Goal: Transaction & Acquisition: Purchase product/service

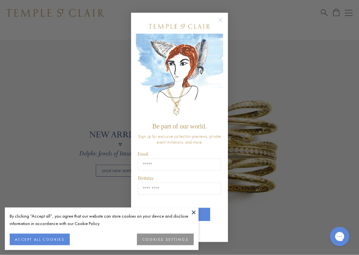
scroll to position [410, 0]
type input "**********"
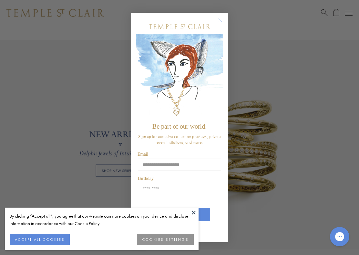
click at [175, 193] on input "Birthday" at bounding box center [179, 189] width 83 height 12
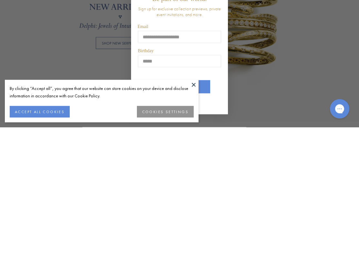
type input "*****"
click at [190, 213] on div "By clicking “Accept all”, you agree that our website can store cookies on your …" at bounding box center [102, 220] width 184 height 15
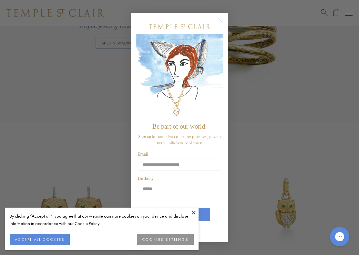
click at [50, 231] on button "ACCEPT ALL COOKIES" at bounding box center [40, 240] width 60 height 12
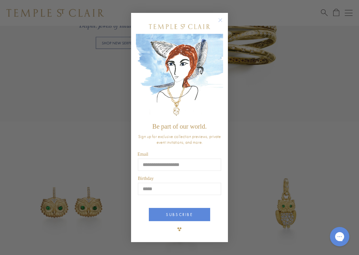
click at [194, 215] on button "SUBSCRIBE" at bounding box center [179, 214] width 61 height 13
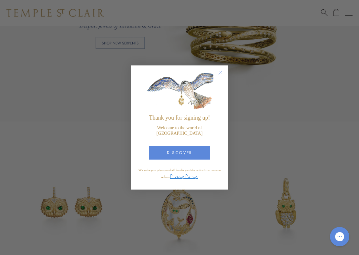
click at [220, 77] on circle "Close dialog" at bounding box center [221, 73] width 8 height 8
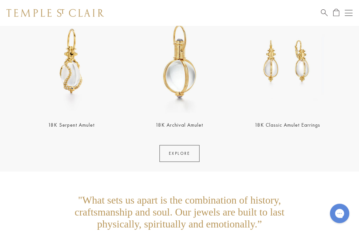
scroll to position [1063, 0]
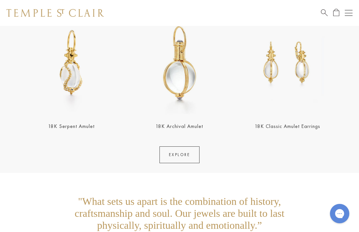
click at [308, 77] on img at bounding box center [287, 63] width 104 height 104
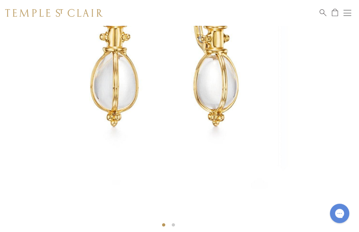
scroll to position [130, 1]
